Goal: Task Accomplishment & Management: Use online tool/utility

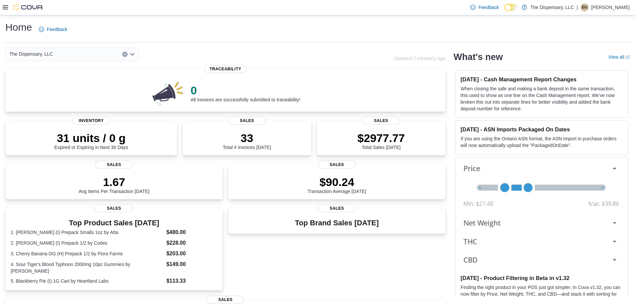
click at [3, 7] on icon at bounding box center [5, 7] width 5 height 5
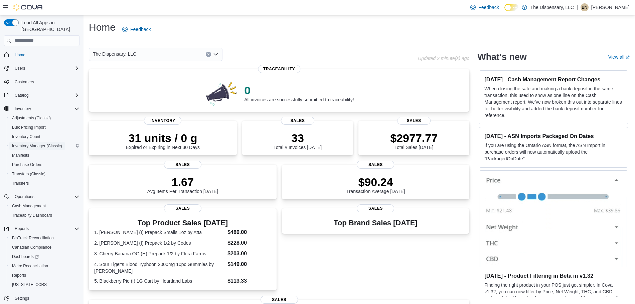
click at [52, 144] on span "Inventory Manager (Classic)" at bounding box center [37, 146] width 50 height 5
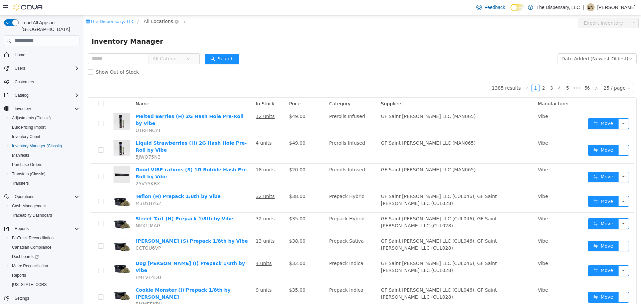
click at [155, 21] on span "All Locations" at bounding box center [158, 20] width 29 height 7
click at [168, 60] on span "Cassville Dispensary" at bounding box center [177, 56] width 48 height 5
click at [210, 23] on div "All Rooms" at bounding box center [221, 22] width 23 height 10
click at [214, 48] on li "Front Room" at bounding box center [215, 46] width 40 height 11
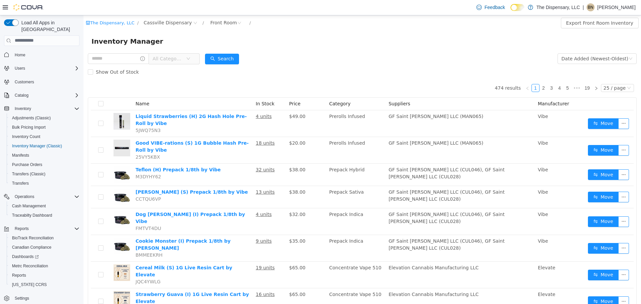
click at [165, 57] on span "All Categories" at bounding box center [168, 58] width 30 height 7
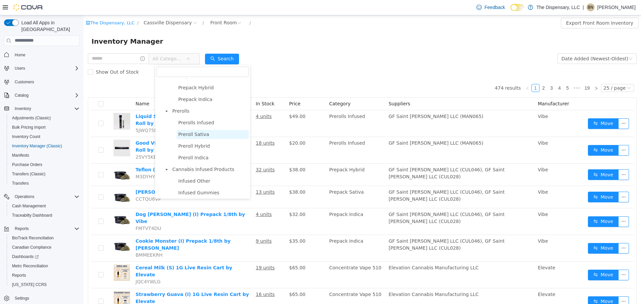
scroll to position [167, 0]
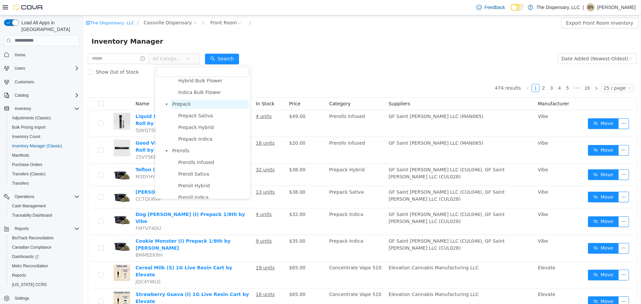
click at [183, 105] on span "Prepack" at bounding box center [181, 103] width 19 height 5
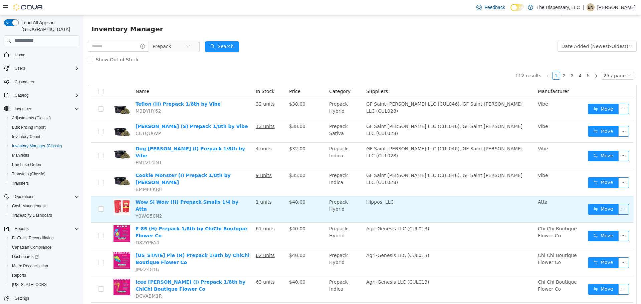
scroll to position [0, 0]
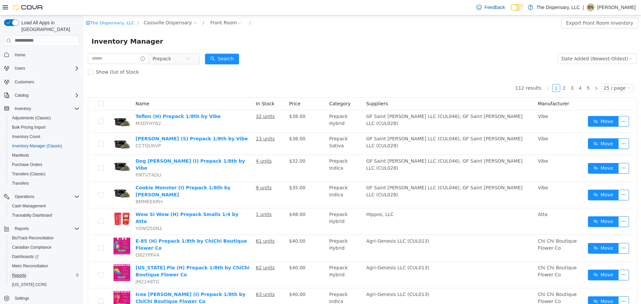
click at [20, 273] on span "Reports" at bounding box center [19, 275] width 14 height 5
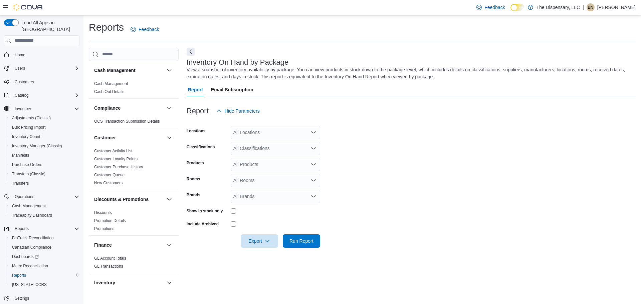
click at [274, 134] on div "All Locations" at bounding box center [275, 132] width 89 height 13
click at [286, 155] on span "Cassville Dispensary" at bounding box center [266, 153] width 43 height 7
click at [368, 146] on form "Locations [GEOGRAPHIC_DATA] Dispensary Combo box. Selected. [GEOGRAPHIC_DATA]. …" at bounding box center [411, 183] width 449 height 130
click at [275, 148] on div "All Classifications" at bounding box center [275, 148] width 89 height 13
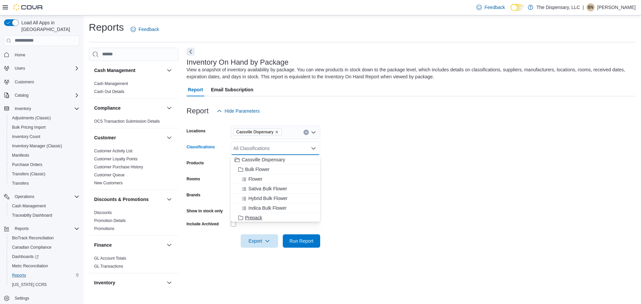
click at [256, 217] on span "Prepack" at bounding box center [253, 218] width 17 height 7
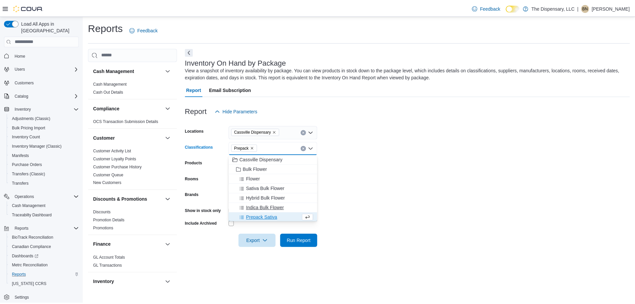
scroll to position [1, 0]
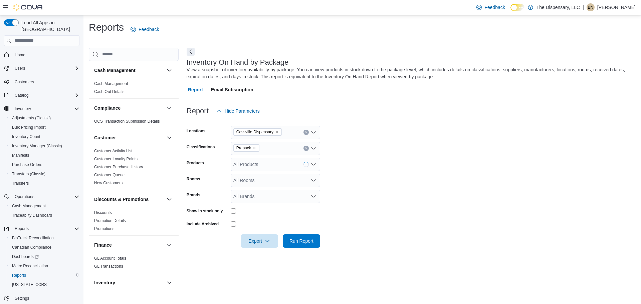
click at [422, 177] on form "Locations [GEOGRAPHIC_DATA] Dispensary Classifications Prepack Products All Pro…" at bounding box center [411, 183] width 449 height 130
click at [259, 163] on div "All Products" at bounding box center [275, 164] width 89 height 13
click at [416, 177] on form "Locations [GEOGRAPHIC_DATA] Dispensary Classifications Prepack Products All Pro…" at bounding box center [411, 183] width 449 height 130
click at [252, 178] on div "All Rooms" at bounding box center [275, 180] width 89 height 13
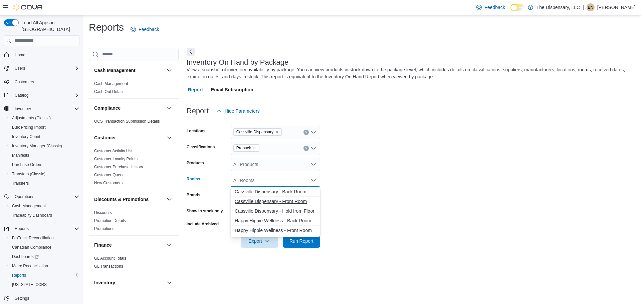
click at [292, 203] on span "Cassville Dispensary - Front Room" at bounding box center [275, 201] width 81 height 7
drag, startPoint x: 520, startPoint y: 204, endPoint x: 514, endPoint y: 204, distance: 6.0
click at [519, 204] on form "Locations [GEOGRAPHIC_DATA] Dispensary Classifications Prepack Products All Pro…" at bounding box center [411, 183] width 449 height 130
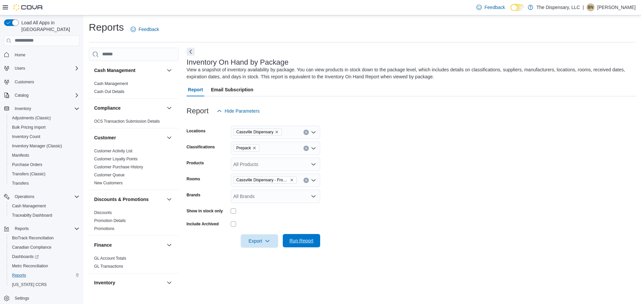
click at [304, 239] on span "Run Report" at bounding box center [301, 241] width 24 height 7
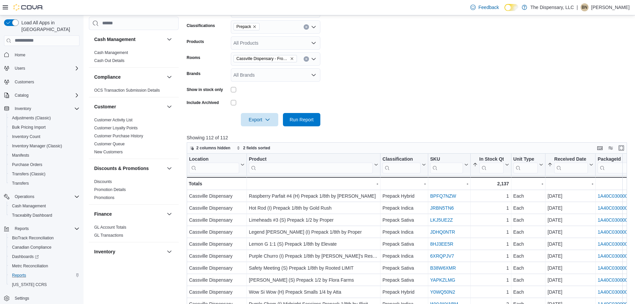
scroll to position [125, 0]
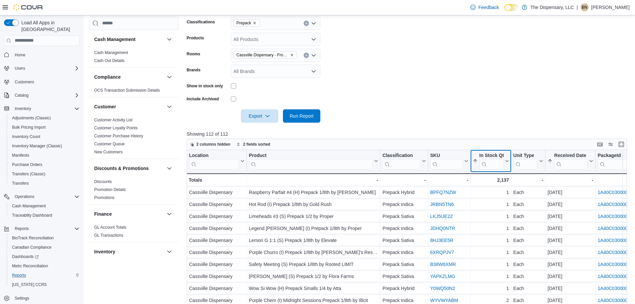
click at [505, 161] on icon at bounding box center [505, 161] width 5 height 4
click at [487, 186] on span "Sort Low-High" at bounding box center [494, 186] width 25 height 5
click at [507, 162] on icon at bounding box center [505, 161] width 5 height 4
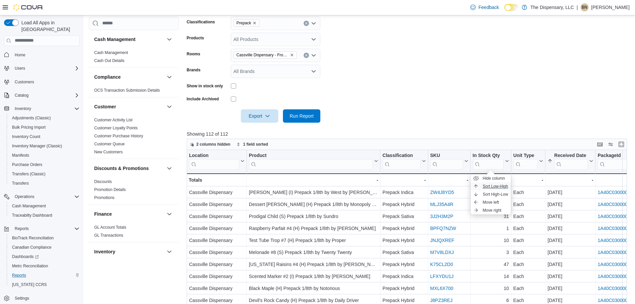
click at [496, 188] on span "Sort Low-High" at bounding box center [494, 186] width 25 height 5
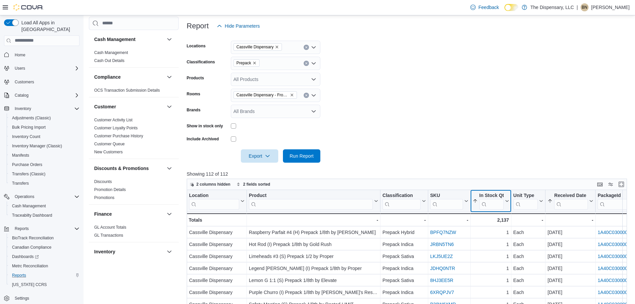
scroll to position [0, 0]
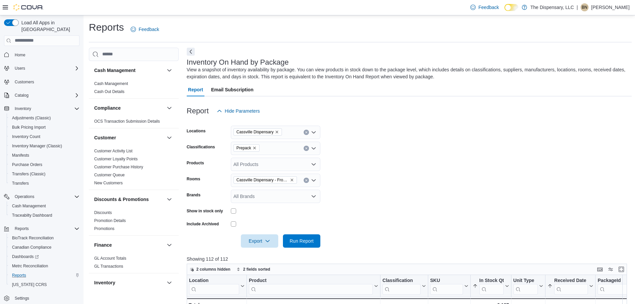
click at [260, 233] on div at bounding box center [409, 231] width 445 height 5
click at [259, 238] on span "Export" at bounding box center [259, 240] width 29 height 13
click at [266, 256] on span "Export to Excel" at bounding box center [260, 254] width 30 height 5
click at [51, 144] on span "Inventory Manager (Classic)" at bounding box center [37, 146] width 50 height 5
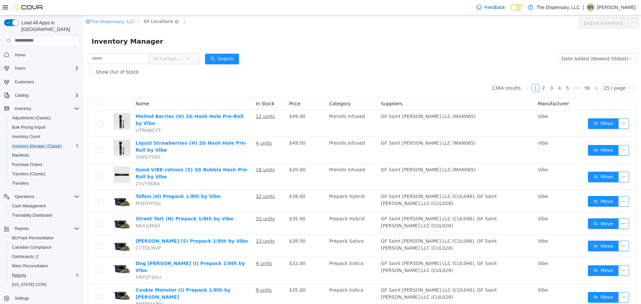
click at [156, 23] on span "All Locations" at bounding box center [158, 20] width 29 height 7
click at [162, 57] on span "Cassville Dispensary" at bounding box center [177, 56] width 48 height 5
click at [210, 22] on div "All Rooms" at bounding box center [221, 22] width 23 height 10
click at [217, 56] on li "Back Room" at bounding box center [215, 57] width 40 height 11
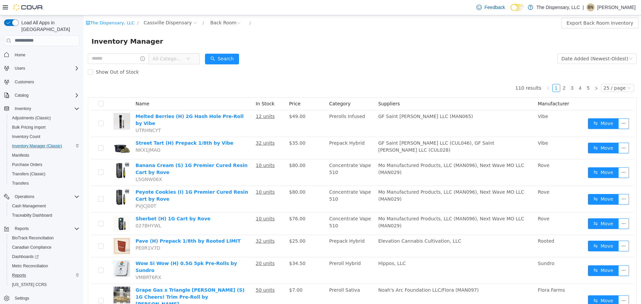
click at [183, 59] on span "All Categories" at bounding box center [168, 58] width 30 height 7
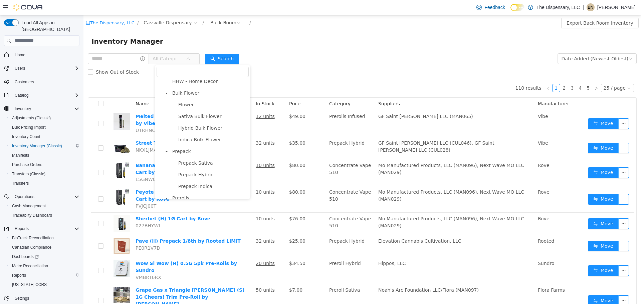
scroll to position [125, 0]
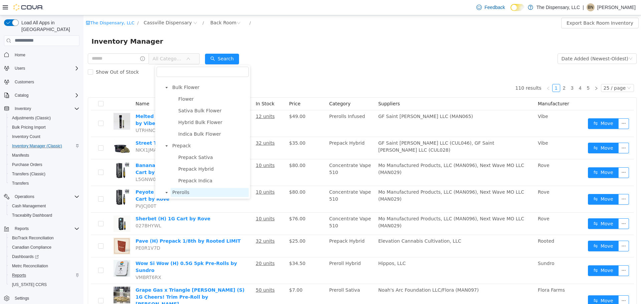
click at [182, 195] on span "Prerolls" at bounding box center [180, 192] width 17 height 5
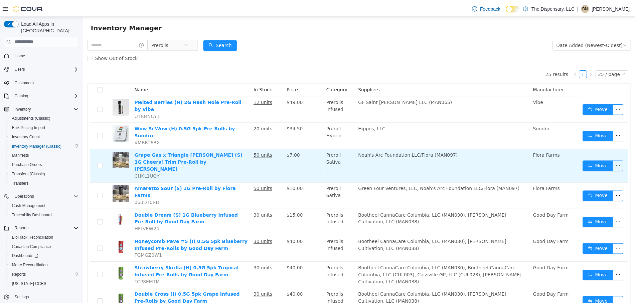
scroll to position [0, 0]
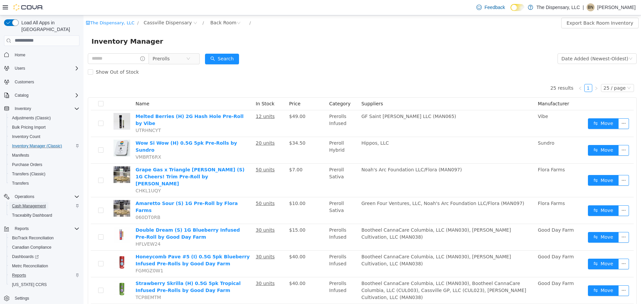
click at [47, 202] on link "Cash Management" at bounding box center [28, 206] width 39 height 8
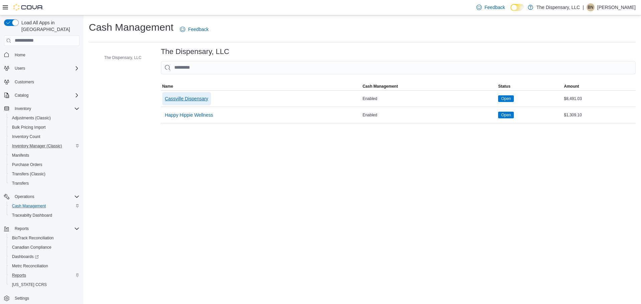
click at [196, 96] on span "Cassville Dispensary" at bounding box center [186, 98] width 43 height 7
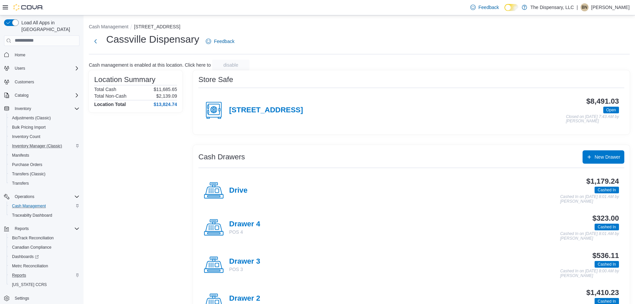
click at [231, 188] on h4 "Drive" at bounding box center [238, 191] width 18 height 9
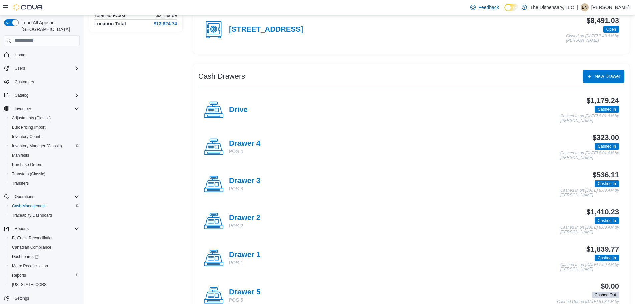
scroll to position [125, 0]
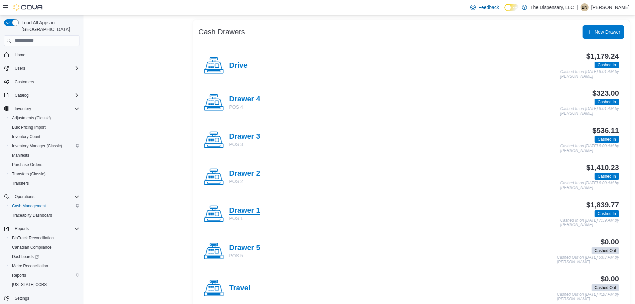
click at [242, 212] on h4 "Drawer 1" at bounding box center [244, 211] width 31 height 9
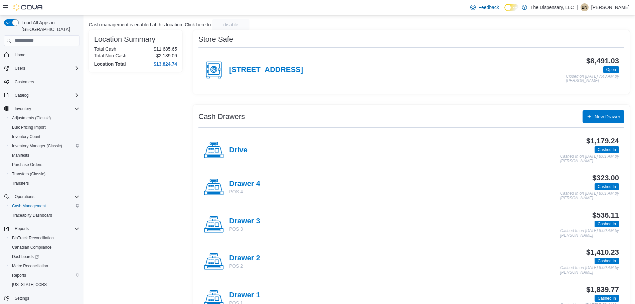
scroll to position [83, 0]
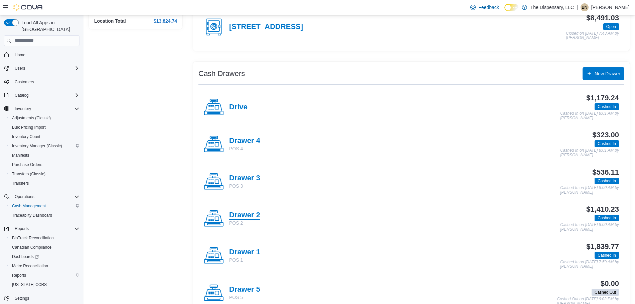
click at [251, 216] on h4 "Drawer 2" at bounding box center [244, 215] width 31 height 9
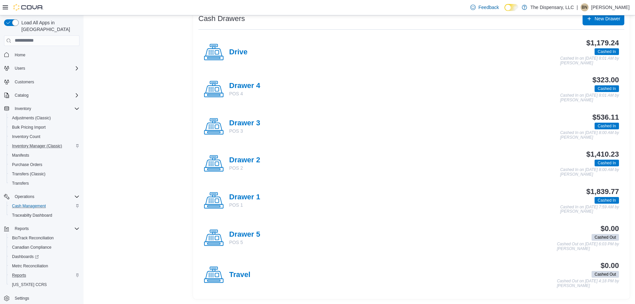
scroll to position [139, 0]
click at [254, 196] on h4 "Drawer 1" at bounding box center [244, 197] width 31 height 9
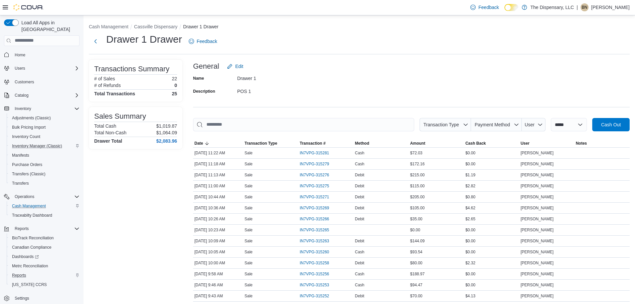
click at [157, 35] on h1 "Drawer 1 Drawer" at bounding box center [144, 39] width 76 height 13
click at [161, 31] on div "**********" at bounding box center [358, 232] width 551 height 435
click at [164, 26] on button "Cassville Dispensary" at bounding box center [155, 26] width 43 height 5
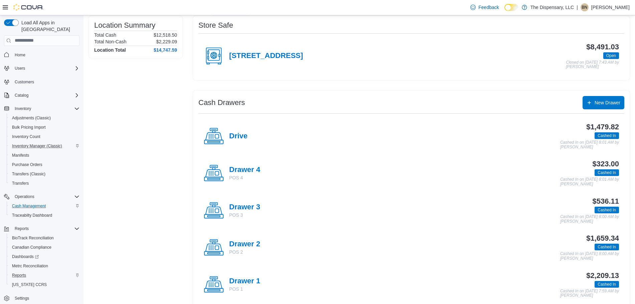
scroll to position [139, 0]
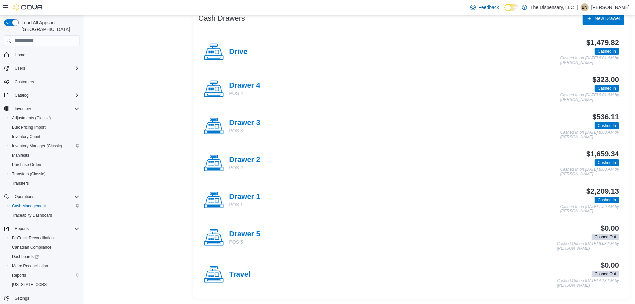
click at [240, 196] on h4 "Drawer 1" at bounding box center [244, 197] width 31 height 9
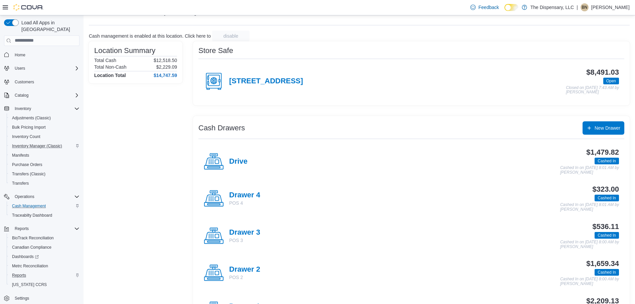
scroll to position [42, 0]
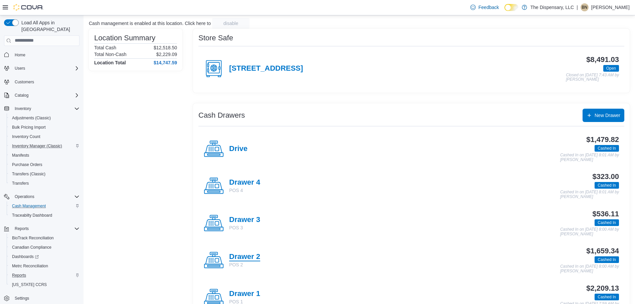
click at [247, 259] on h4 "Drawer 2" at bounding box center [244, 257] width 31 height 9
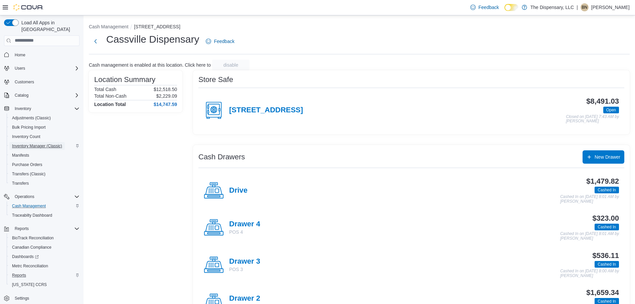
drag, startPoint x: 41, startPoint y: 139, endPoint x: 98, endPoint y: 136, distance: 57.2
click at [42, 144] on span "Inventory Manager (Classic)" at bounding box center [37, 146] width 50 height 5
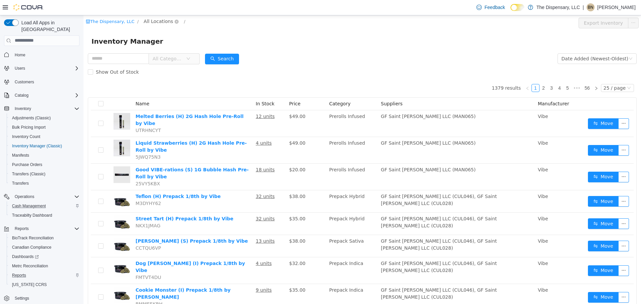
click at [150, 20] on span "All Locations" at bounding box center [158, 20] width 29 height 7
click at [179, 59] on span "Cassville Dispensary" at bounding box center [177, 56] width 48 height 5
click at [210, 22] on div "All Rooms" at bounding box center [221, 22] width 23 height 10
click at [211, 58] on li "Back Room" at bounding box center [215, 57] width 40 height 11
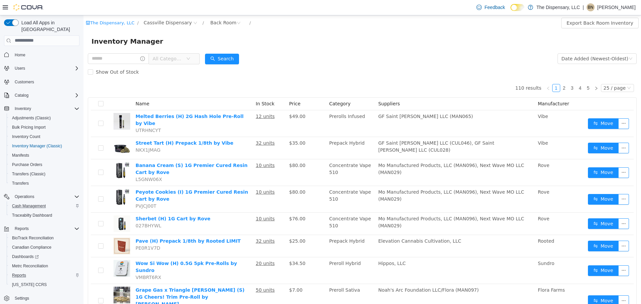
click at [183, 60] on span "All Categories" at bounding box center [168, 58] width 30 height 7
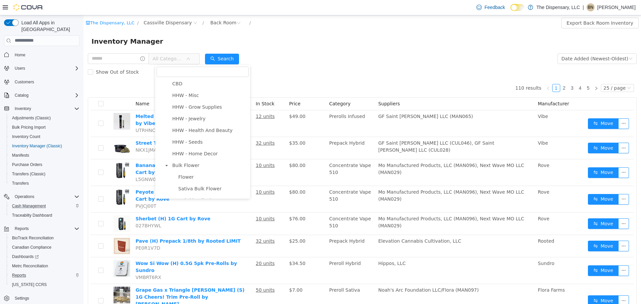
scroll to position [167, 0]
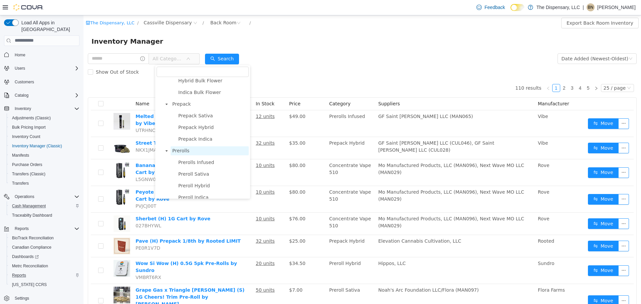
click at [187, 153] on span "Prerolls" at bounding box center [180, 150] width 17 height 5
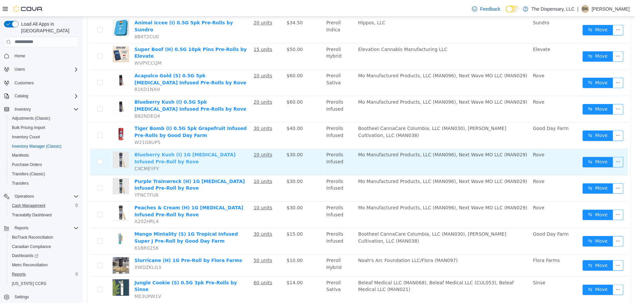
scroll to position [376, 0]
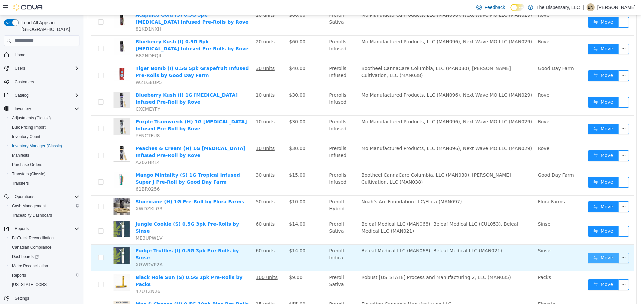
click at [594, 253] on button "Move" at bounding box center [603, 258] width 31 height 11
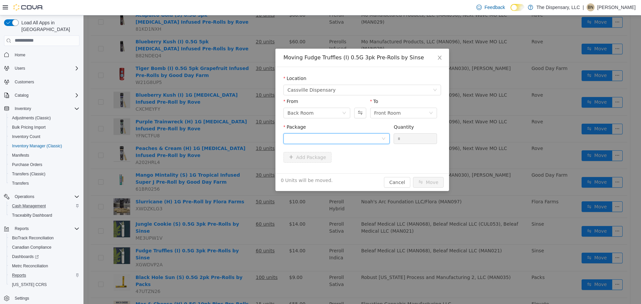
click at [359, 139] on div at bounding box center [334, 139] width 94 height 10
click at [346, 166] on li "1A40C0300002BC1000011745 Quantity : 60 Units" at bounding box center [336, 166] width 106 height 18
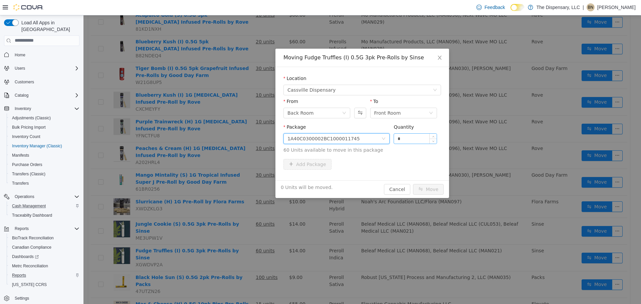
click at [427, 139] on input "*" at bounding box center [415, 139] width 43 height 10
type input "***"
click at [413, 184] on button "Move" at bounding box center [428, 189] width 31 height 11
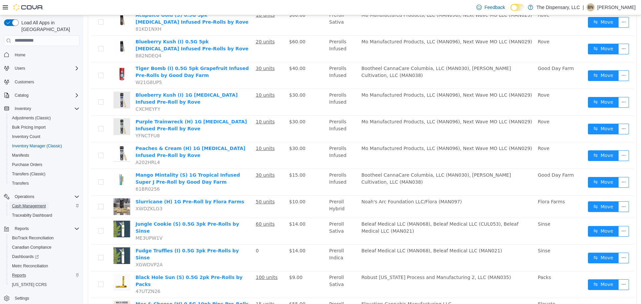
click at [35, 204] on span "Cash Management" at bounding box center [29, 206] width 34 height 5
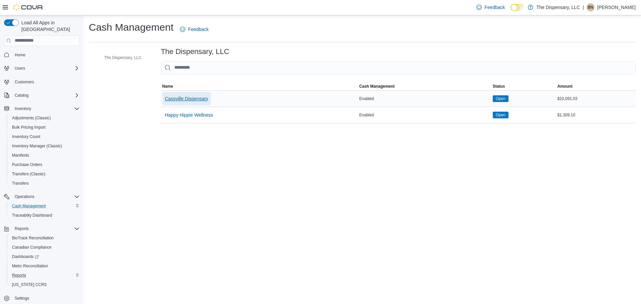
click at [196, 99] on span "Cassville Dispensary" at bounding box center [186, 98] width 43 height 7
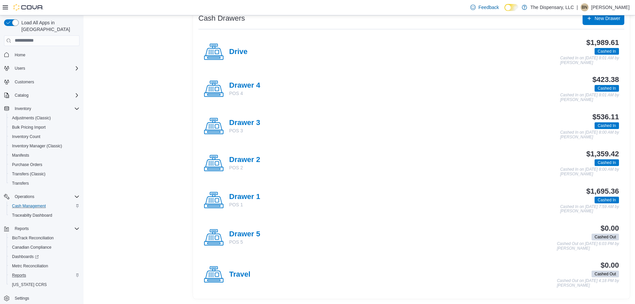
scroll to position [55, 0]
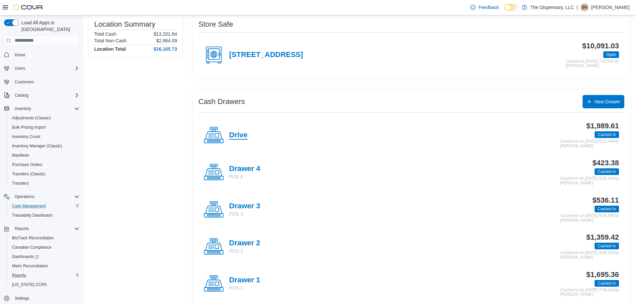
click at [237, 137] on h4 "Drive" at bounding box center [238, 135] width 18 height 9
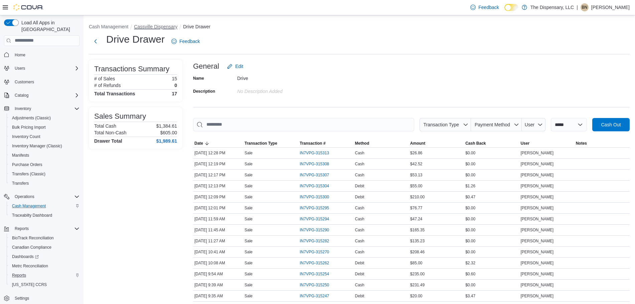
click at [160, 24] on button "Cassville Dispensary" at bounding box center [155, 26] width 43 height 5
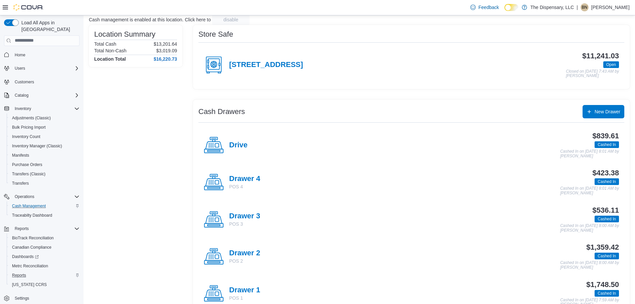
scroll to position [125, 0]
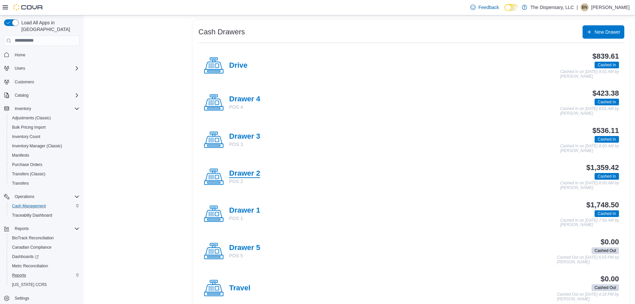
click at [249, 174] on h4 "Drawer 2" at bounding box center [244, 174] width 31 height 9
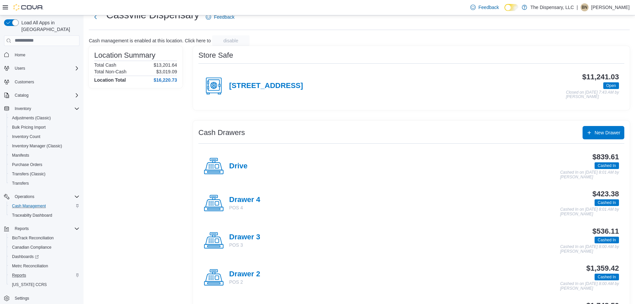
scroll to position [139, 0]
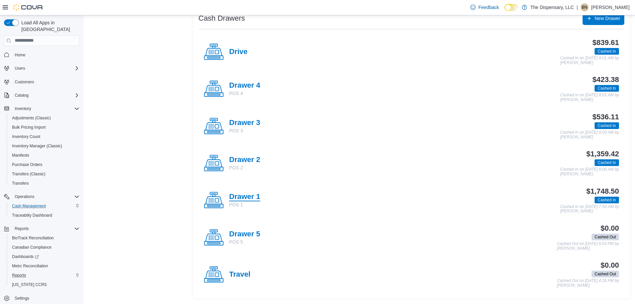
click at [249, 196] on h4 "Drawer 1" at bounding box center [244, 197] width 31 height 9
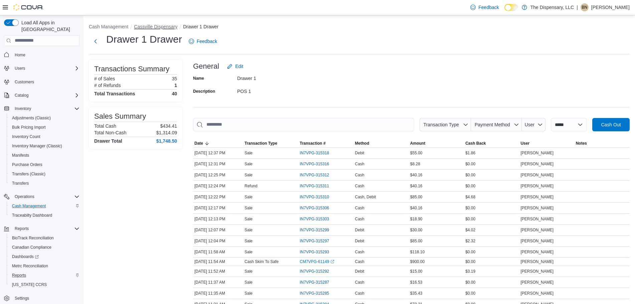
click at [159, 26] on button "Cassville Dispensary" at bounding box center [155, 26] width 43 height 5
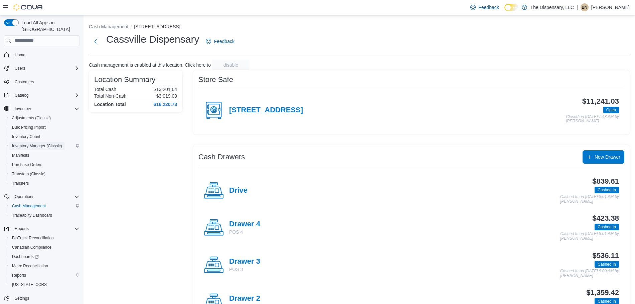
click at [44, 144] on span "Inventory Manager (Classic)" at bounding box center [37, 146] width 50 height 5
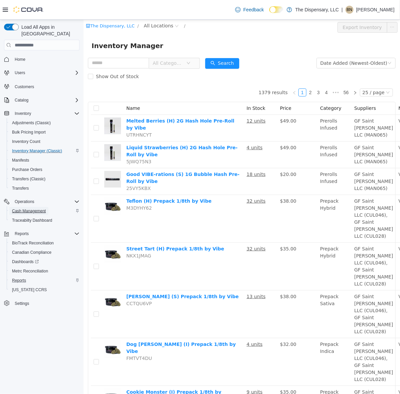
click at [33, 207] on span "Cash Management" at bounding box center [29, 211] width 34 height 8
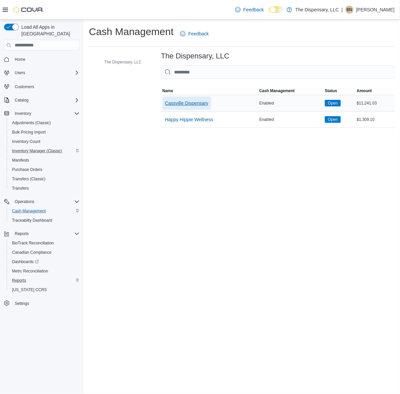
click at [196, 99] on span "Cassville Dispensary" at bounding box center [186, 102] width 43 height 13
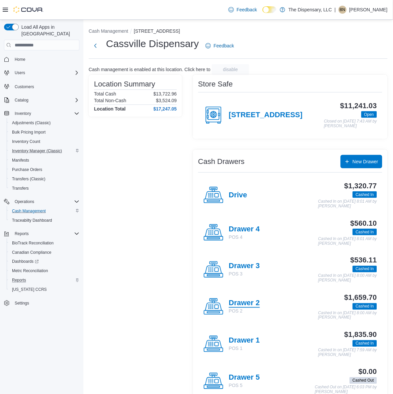
click at [251, 304] on h4 "Drawer 2" at bounding box center [244, 303] width 31 height 9
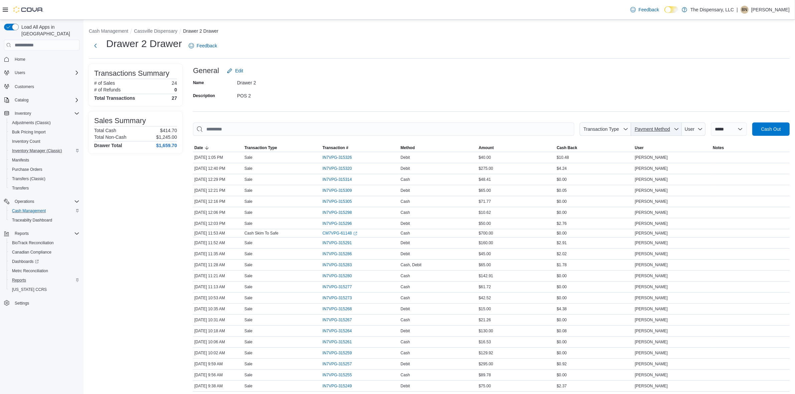
click at [641, 129] on span "Payment Method" at bounding box center [652, 129] width 35 height 5
click at [641, 146] on span "Debit" at bounding box center [660, 144] width 79 height 8
type input "**********"
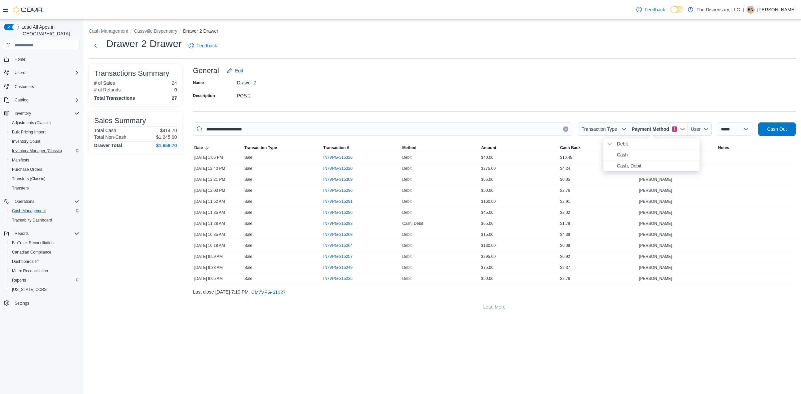
click at [630, 79] on div "Name Drawer 2 Description POS 2" at bounding box center [494, 88] width 603 height 23
click at [346, 156] on span "IN7VPG-315326" at bounding box center [338, 157] width 29 height 5
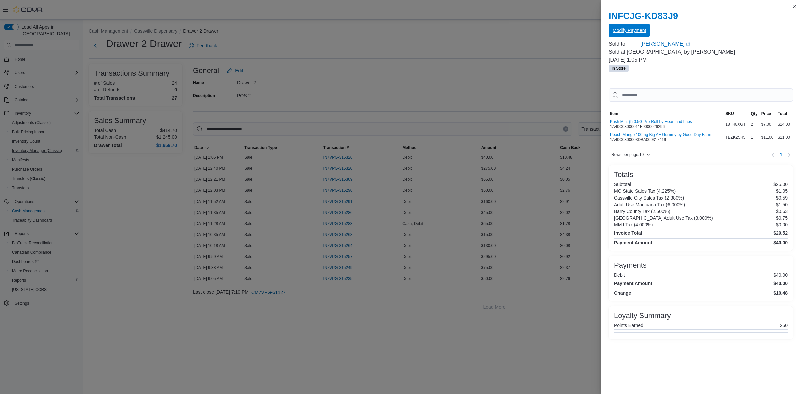
click at [640, 31] on span "Modify Payment" at bounding box center [629, 30] width 33 height 7
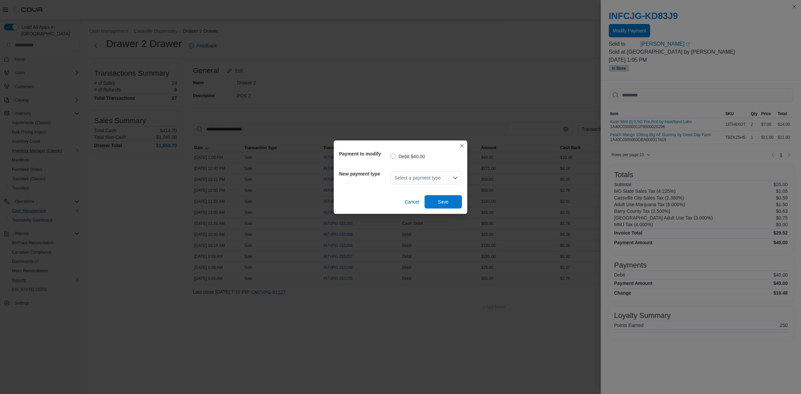
click at [402, 174] on div "Select a payment type" at bounding box center [426, 177] width 71 height 13
click at [407, 191] on span "Cash" at bounding box center [430, 189] width 55 height 7
click at [436, 200] on span "Save" at bounding box center [443, 201] width 29 height 13
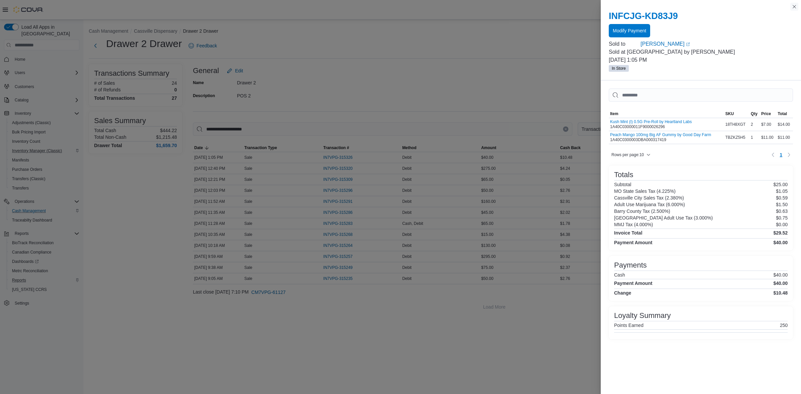
click at [641, 3] on button "Close this dialog" at bounding box center [795, 7] width 8 height 8
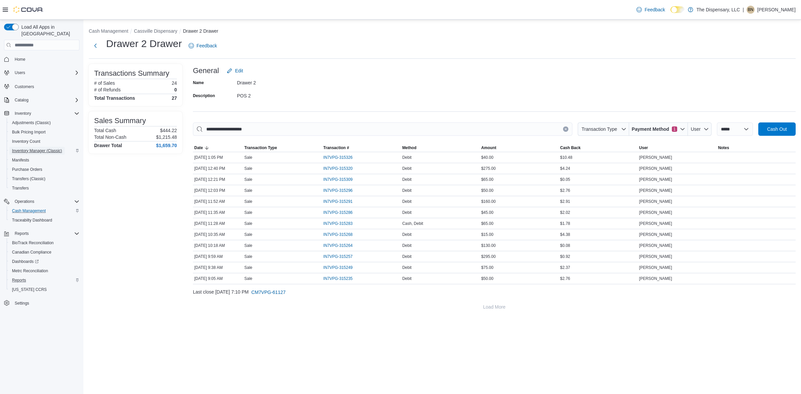
click at [37, 148] on span "Inventory Manager (Classic)" at bounding box center [37, 150] width 50 height 5
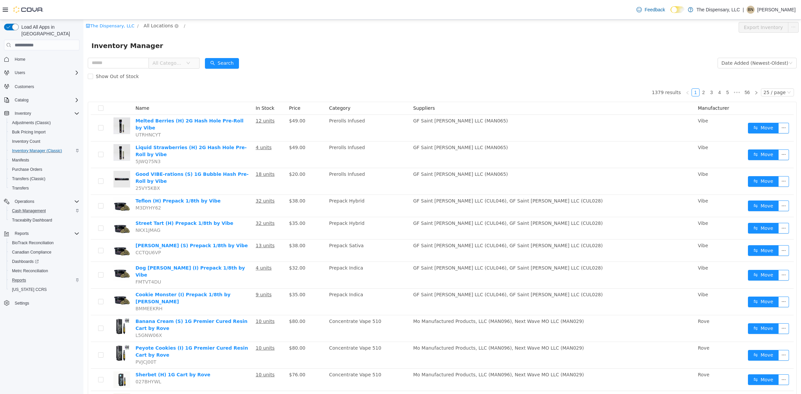
click at [148, 24] on span "All Locations" at bounding box center [158, 25] width 29 height 7
click at [155, 61] on span "Cassville Dispensary" at bounding box center [177, 61] width 48 height 5
click at [210, 26] on div "All Rooms" at bounding box center [221, 27] width 23 height 10
click at [206, 61] on li "Back Room" at bounding box center [215, 62] width 40 height 11
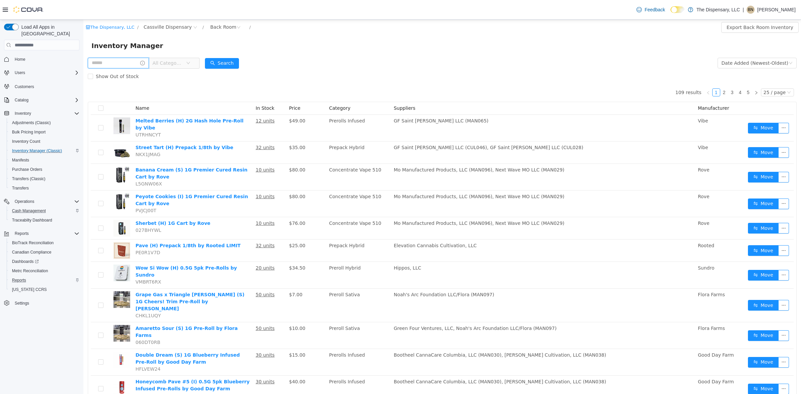
click at [127, 62] on input "text" at bounding box center [118, 63] width 61 height 11
type input "*********"
click at [226, 58] on button "Search" at bounding box center [228, 63] width 34 height 11
